Goal: Find specific page/section: Find specific page/section

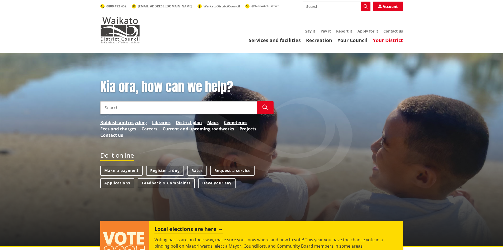
click at [383, 41] on link "Your District" at bounding box center [388, 40] width 30 height 6
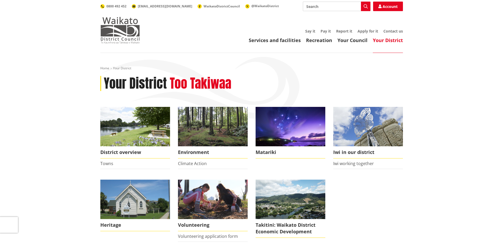
click at [127, 33] on img at bounding box center [120, 30] width 40 height 26
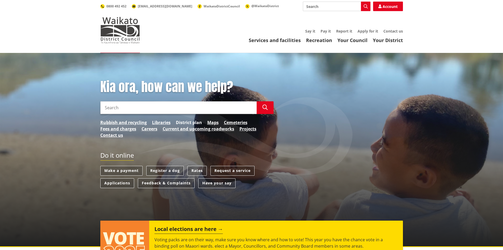
click at [187, 123] on link "District plan" at bounding box center [189, 122] width 26 height 6
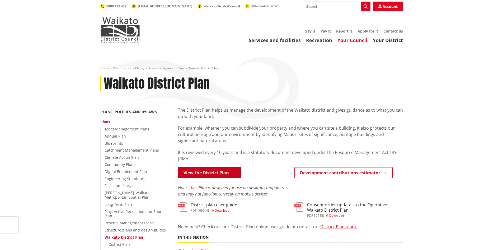
click at [227, 173] on link "View the District Plan" at bounding box center [209, 172] width 63 height 11
